Goal: Navigation & Orientation: Find specific page/section

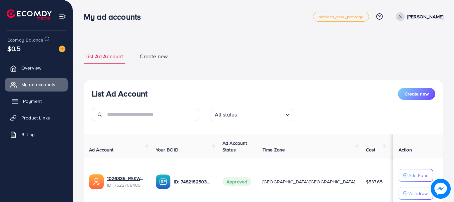
click at [42, 99] on link "Payment" at bounding box center [36, 101] width 63 height 13
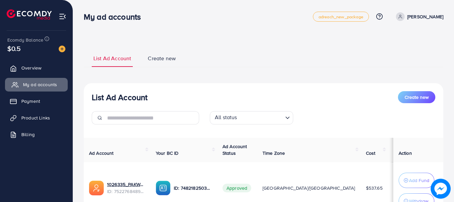
click at [54, 82] on span "My ad accounts" at bounding box center [40, 84] width 34 height 7
